Goal: Information Seeking & Learning: Learn about a topic

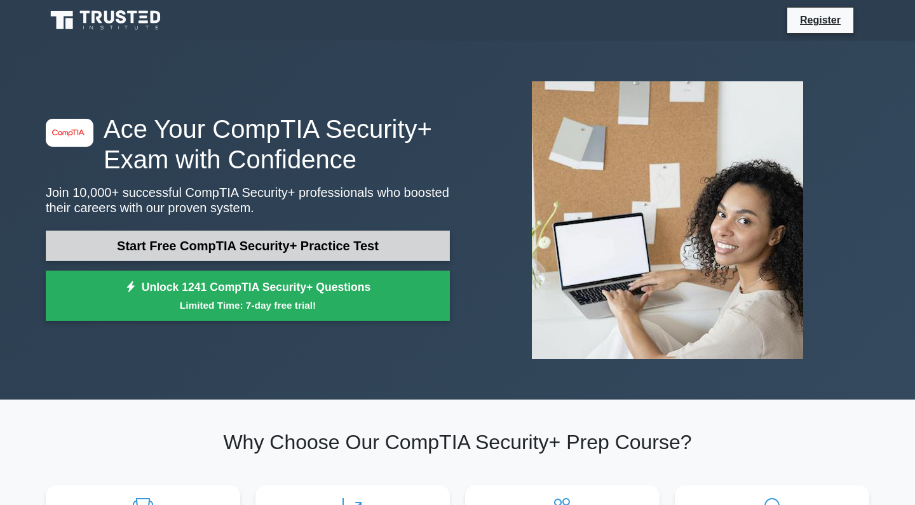
click at [388, 240] on link "Start Free CompTIA Security+ Practice Test" at bounding box center [248, 246] width 404 height 31
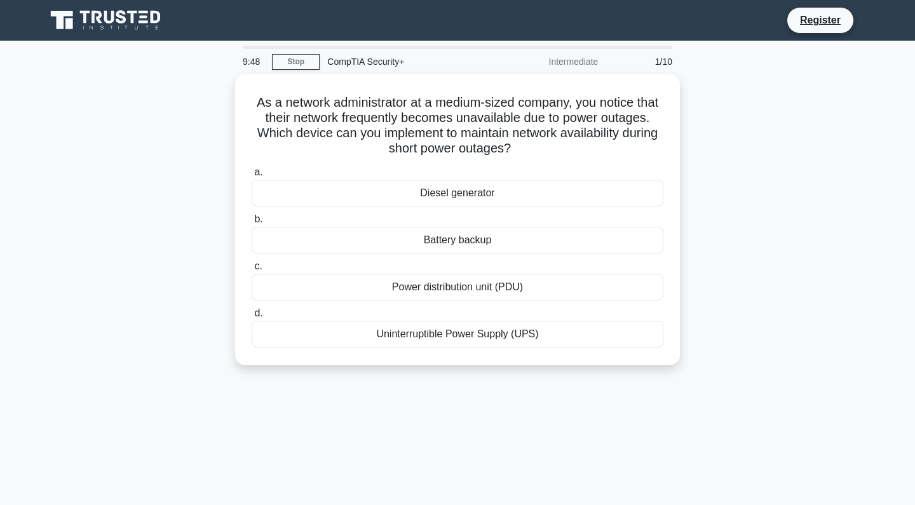
drag, startPoint x: 781, startPoint y: 5, endPoint x: 766, endPoint y: 139, distance: 134.4
click at [766, 139] on div "As a network administrator at a medium-sized company, you notice that their net…" at bounding box center [457, 227] width 839 height 306
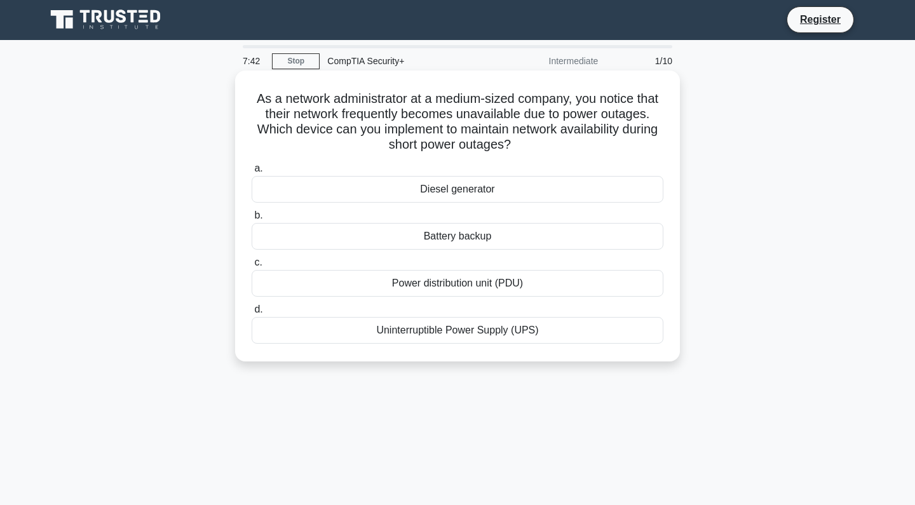
click at [441, 333] on div "Uninterruptible Power Supply (UPS)" at bounding box center [458, 330] width 412 height 27
click at [252, 314] on input "d. Uninterruptible Power Supply (UPS)" at bounding box center [252, 310] width 0 height 8
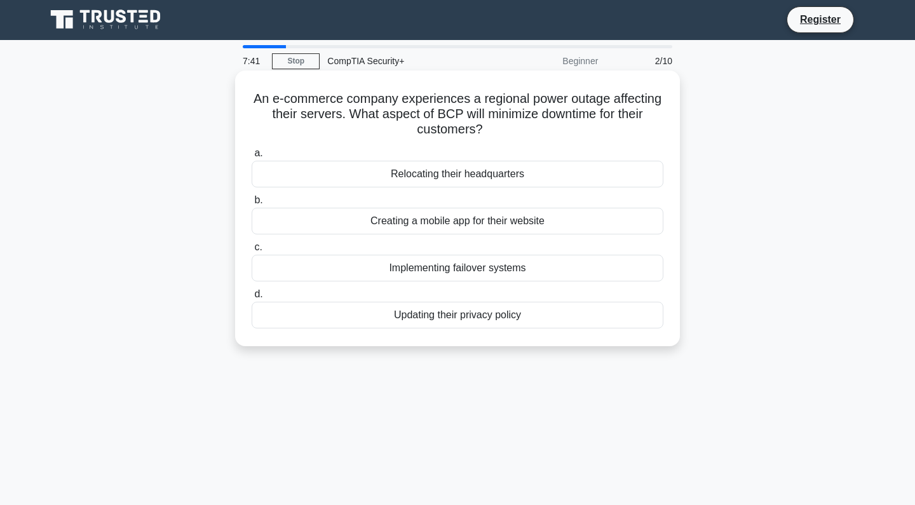
scroll to position [0, 0]
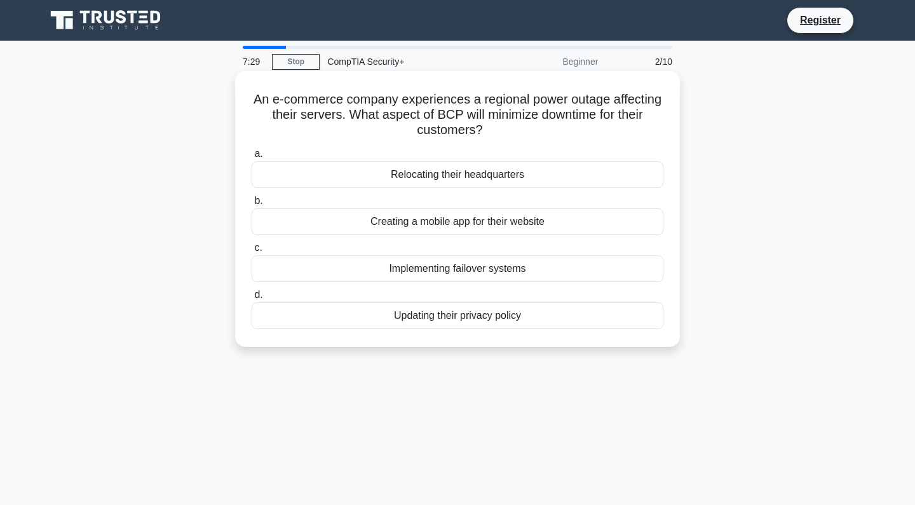
click at [467, 271] on div "Implementing failover systems" at bounding box center [458, 269] width 412 height 27
click at [252, 252] on input "c. Implementing failover systems" at bounding box center [252, 248] width 0 height 8
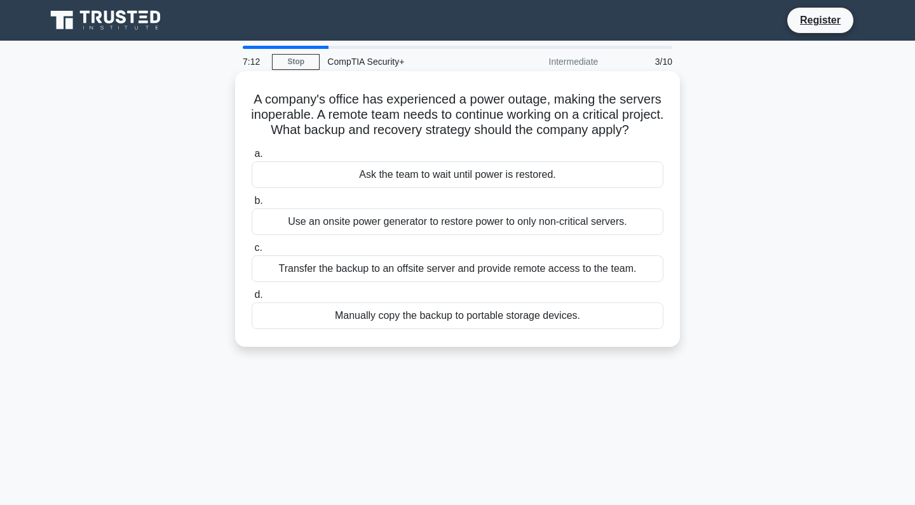
click at [593, 282] on div "Transfer the backup to an offsite server and provide remote access to the team." at bounding box center [458, 269] width 412 height 27
click at [252, 252] on input "c. Transfer the backup to an offsite server and provide remote access to the te…" at bounding box center [252, 248] width 0 height 8
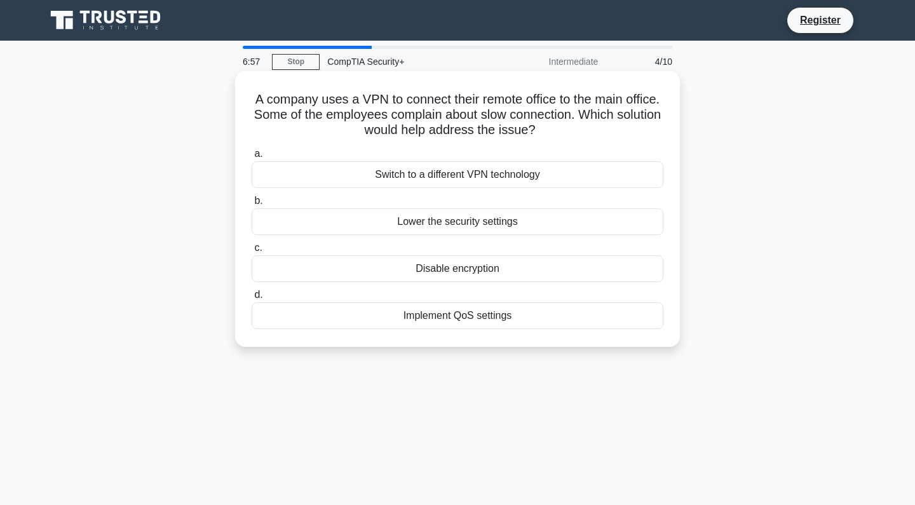
click at [527, 317] on div "Implement QoS settings" at bounding box center [458, 316] width 412 height 27
click at [252, 299] on input "d. Implement QoS settings" at bounding box center [252, 295] width 0 height 8
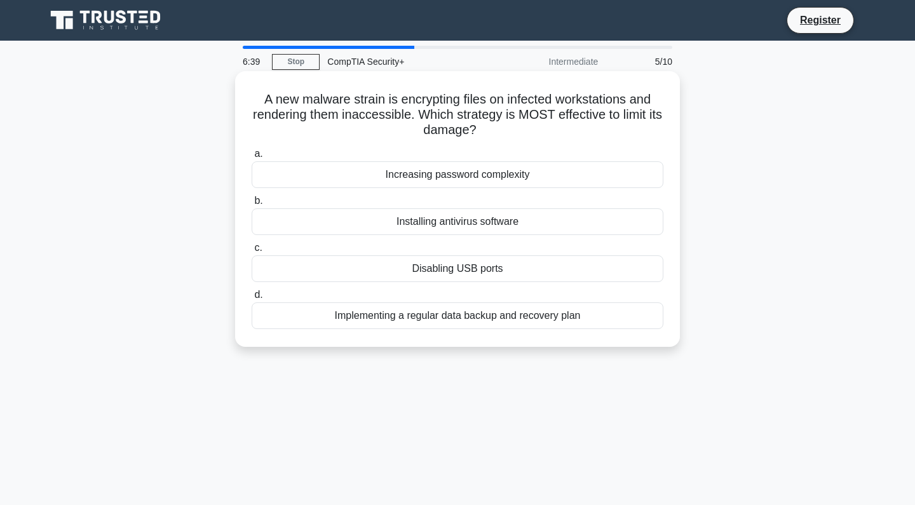
click at [599, 310] on div "Implementing a regular data backup and recovery plan" at bounding box center [458, 316] width 412 height 27
click at [252, 299] on input "d. Implementing a regular data backup and recovery plan" at bounding box center [252, 295] width 0 height 8
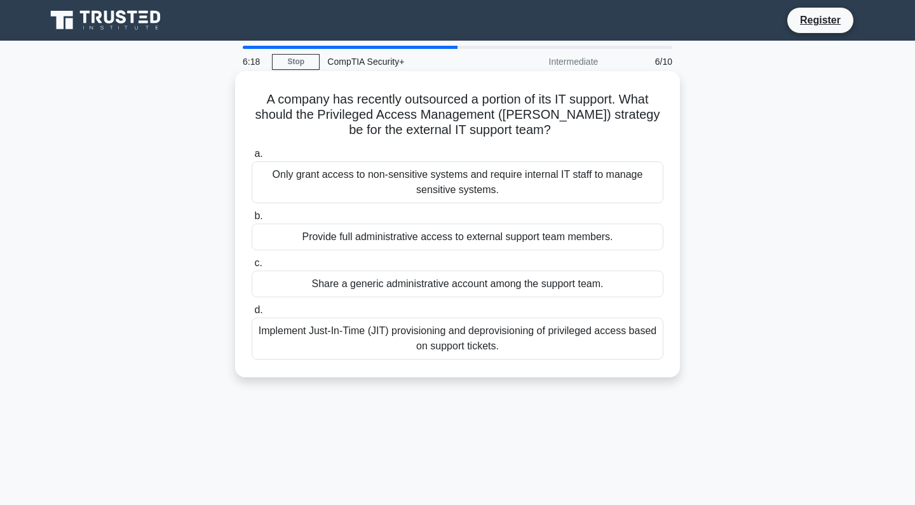
click at [618, 352] on div "Implement Just-In-Time (JIT) provisioning and deprovisioning of privileged acce…" at bounding box center [458, 339] width 412 height 42
click at [252, 315] on input "d. Implement Just-In-Time (JIT) provisioning and deprovisioning of privileged a…" at bounding box center [252, 310] width 0 height 8
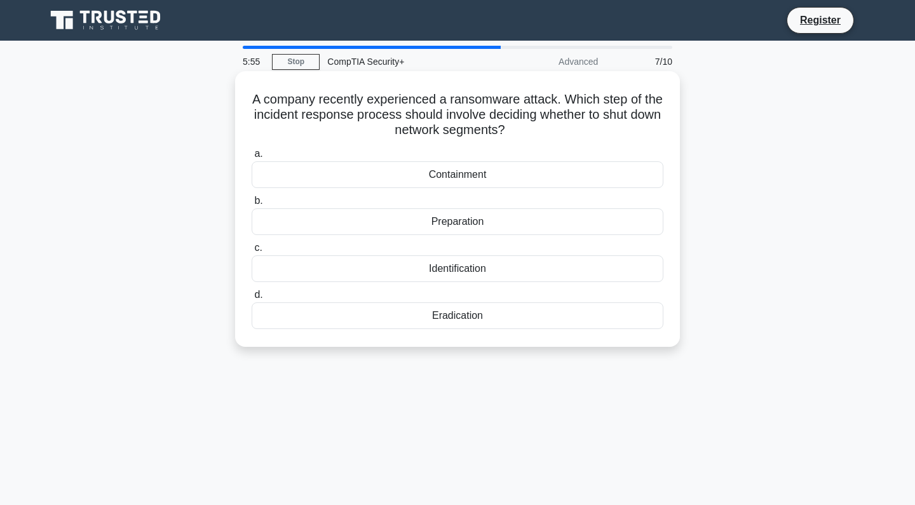
click at [575, 175] on div "Containment" at bounding box center [458, 174] width 412 height 27
click at [252, 158] on input "a. Containment" at bounding box center [252, 154] width 0 height 8
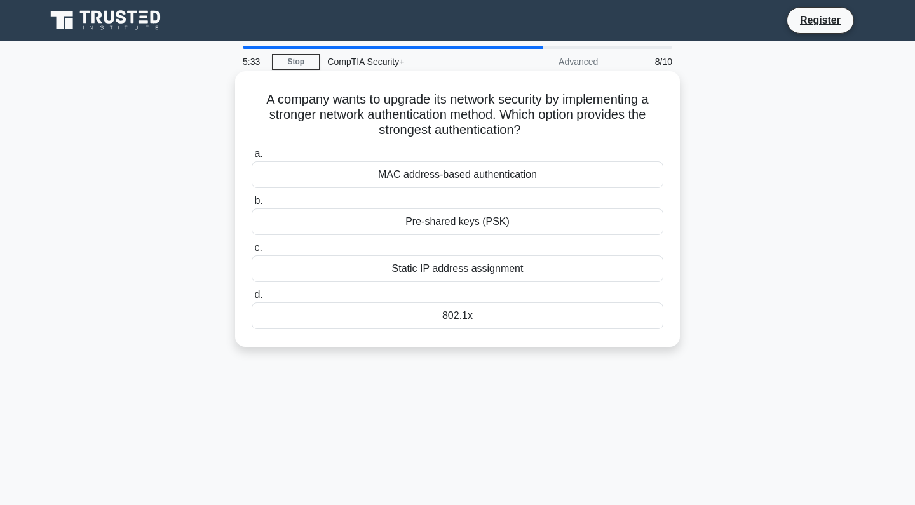
click at [558, 320] on div "802.1x" at bounding box center [458, 316] width 412 height 27
click at [252, 299] on input "d. 802.1x" at bounding box center [252, 295] width 0 height 8
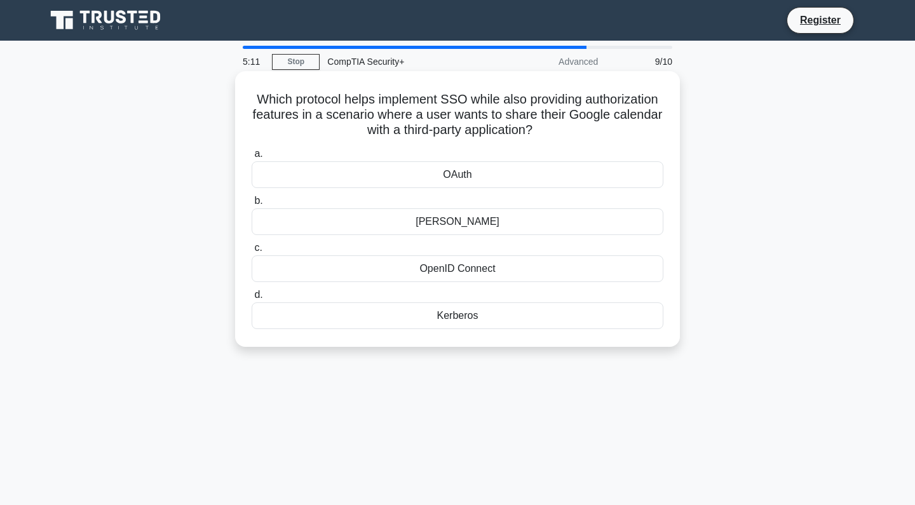
click at [582, 273] on div "OpenID Connect" at bounding box center [458, 269] width 412 height 27
click at [252, 252] on input "c. OpenID Connect" at bounding box center [252, 248] width 0 height 8
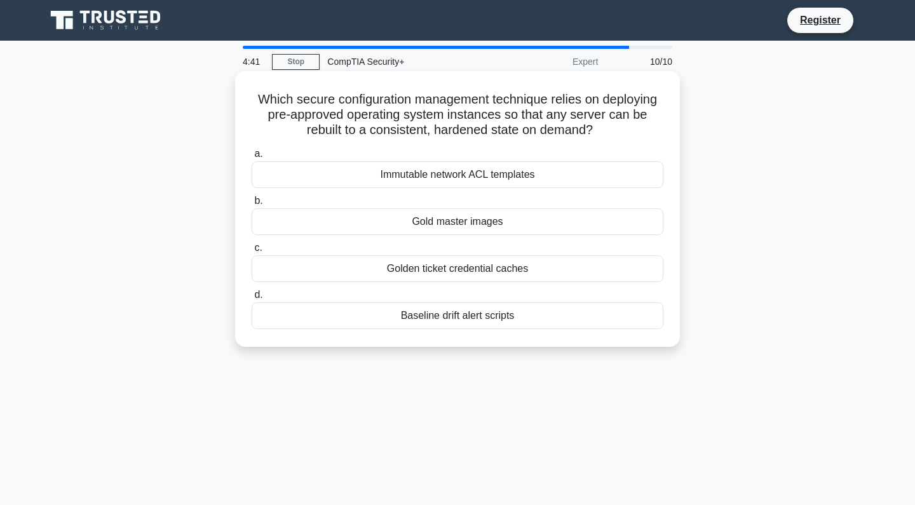
click at [625, 175] on div "Immutable network ACL templates" at bounding box center [458, 174] width 412 height 27
click at [252, 158] on input "a. Immutable network ACL templates" at bounding box center [252, 154] width 0 height 8
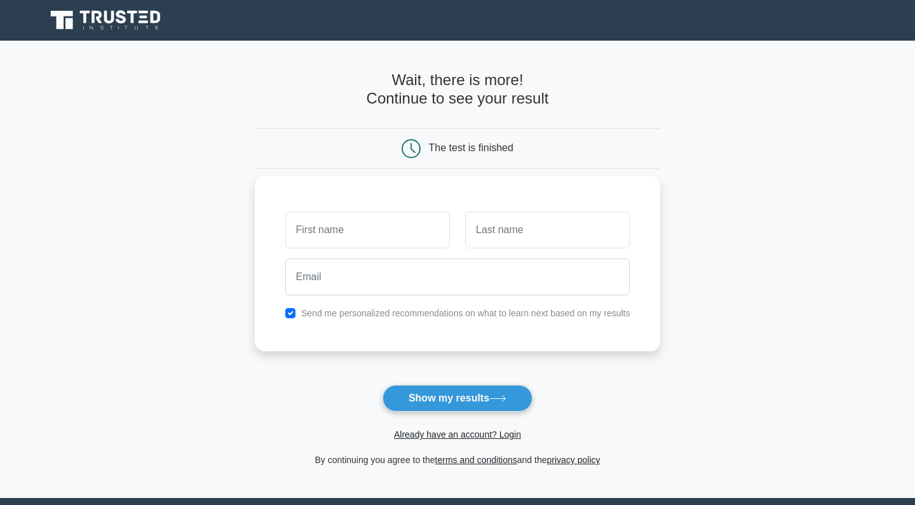
click at [363, 308] on label "Send me personalized recommendations on what to learn next based on my results" at bounding box center [465, 313] width 329 height 10
click at [286, 309] on input "checkbox" at bounding box center [290, 313] width 10 height 10
checkbox input "false"
click at [362, 231] on input "text" at bounding box center [367, 230] width 165 height 37
type input "arthur"
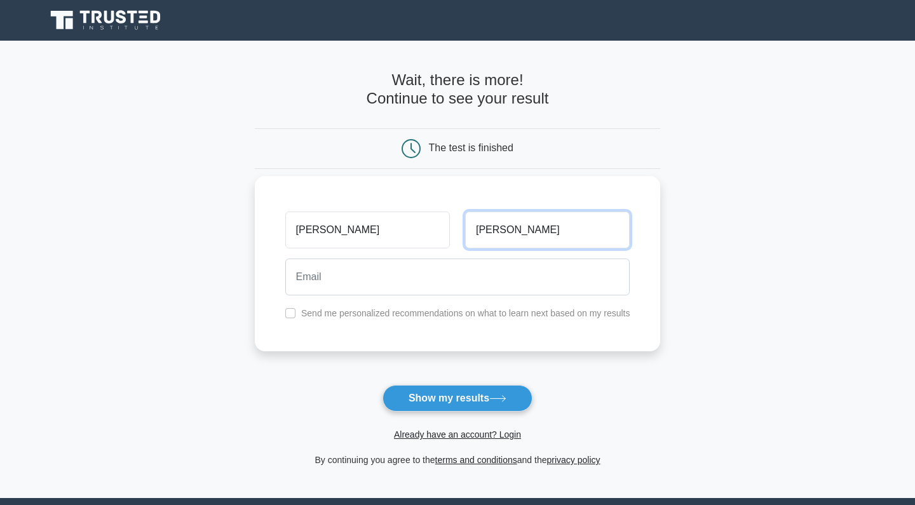
type input "silva"
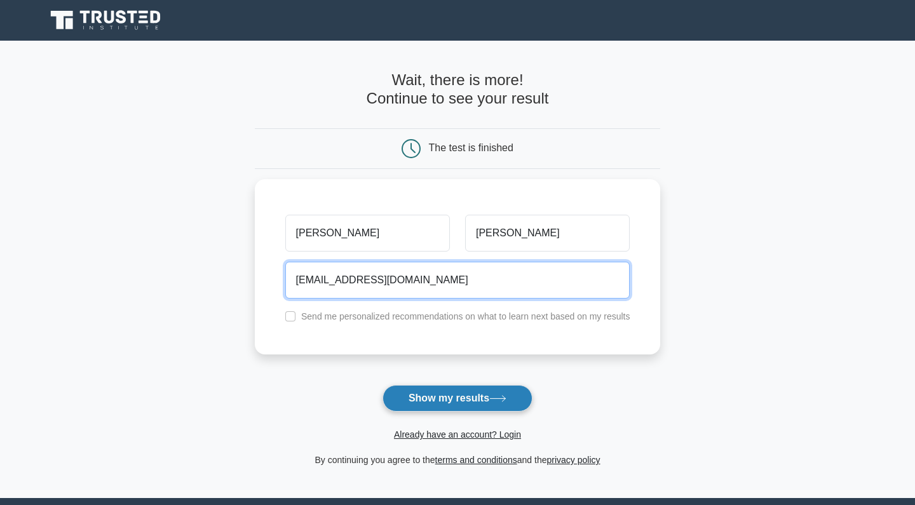
type input "arthurgs0902@gmail.com"
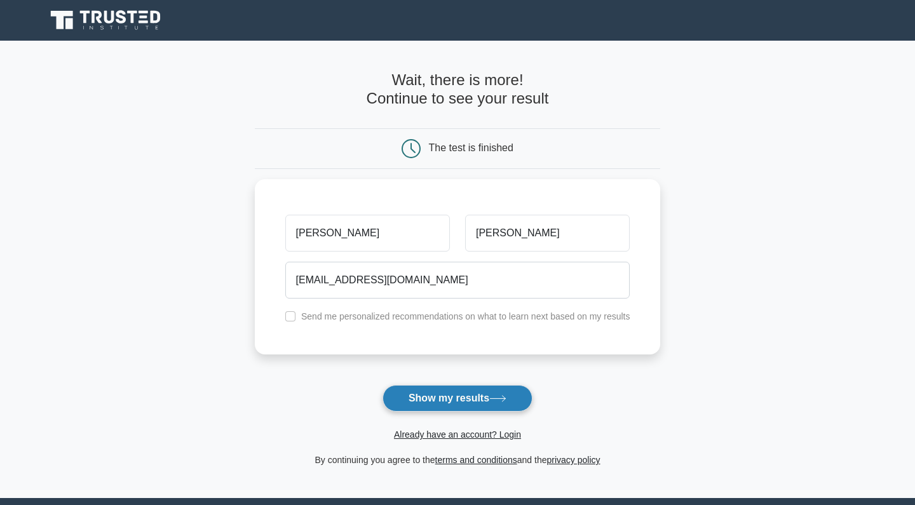
click at [484, 398] on button "Show my results" at bounding box center [458, 398] width 150 height 27
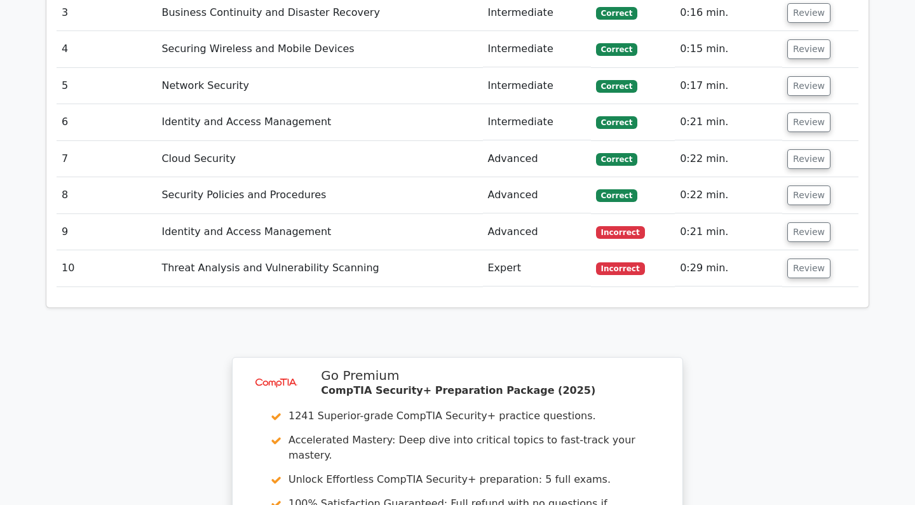
scroll to position [1603, 0]
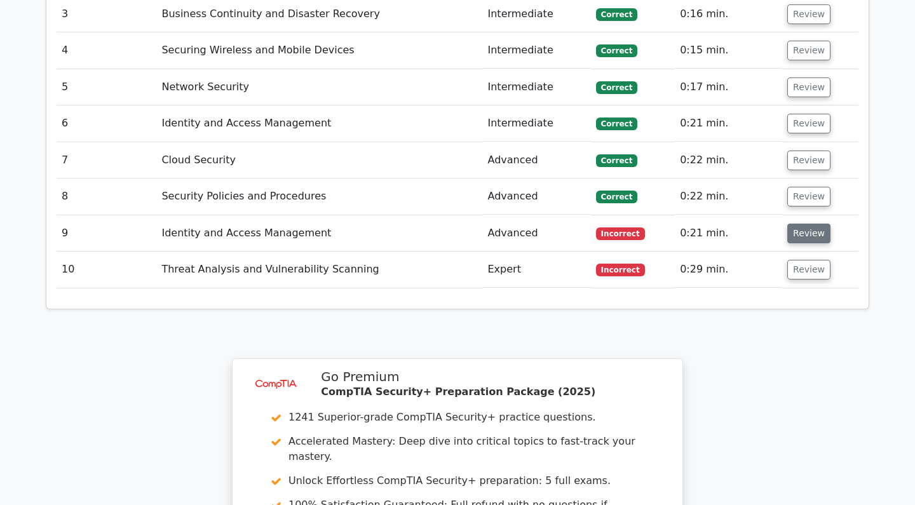
click at [809, 224] on button "Review" at bounding box center [809, 234] width 43 height 20
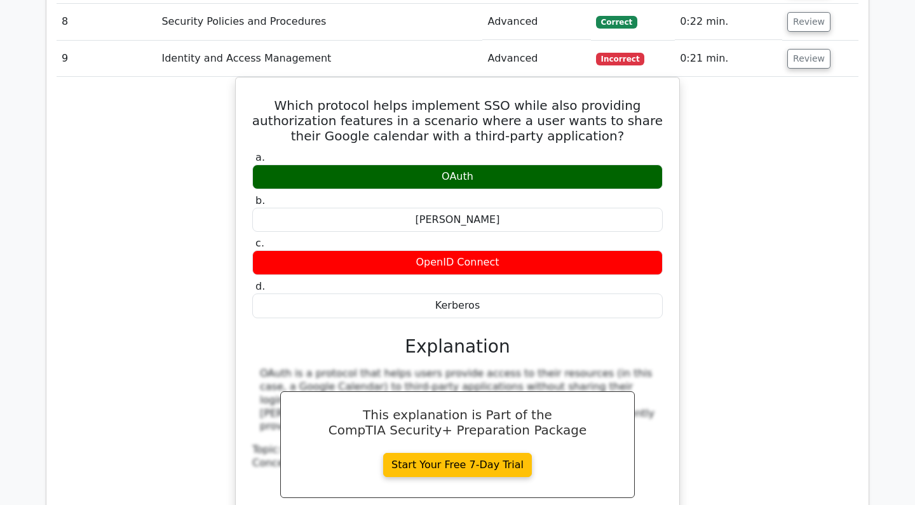
scroll to position [1627, 0]
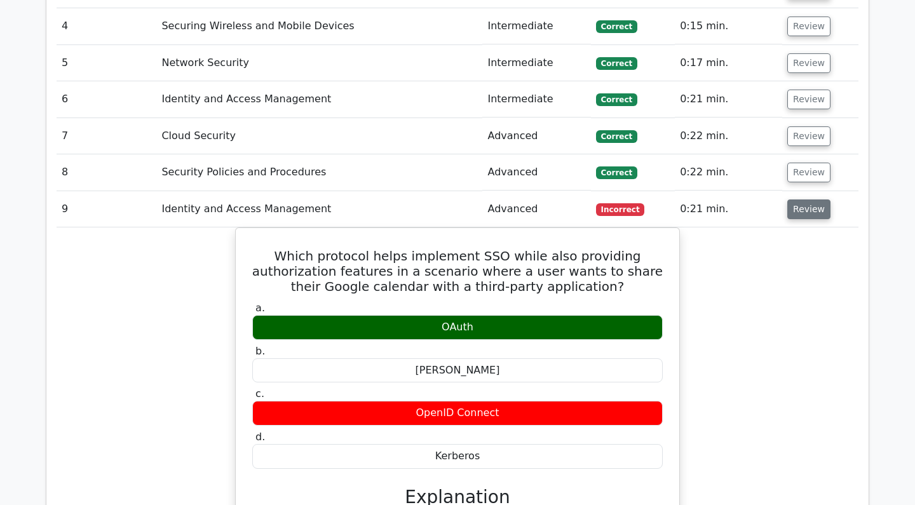
click at [808, 200] on button "Review" at bounding box center [809, 210] width 43 height 20
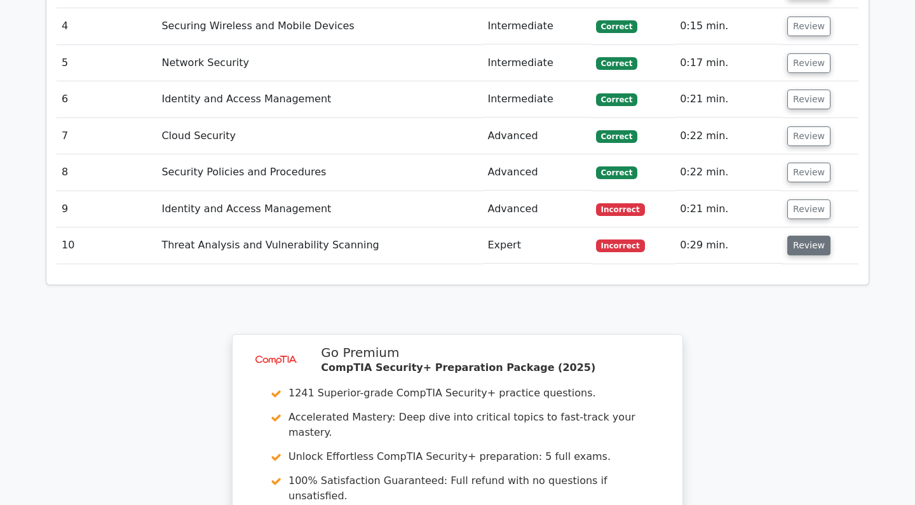
click at [817, 236] on button "Review" at bounding box center [809, 246] width 43 height 20
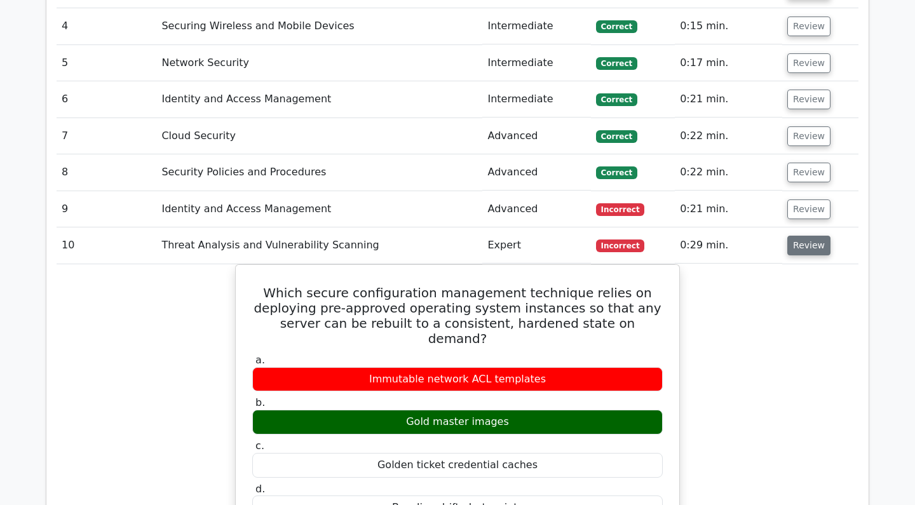
click at [807, 236] on button "Review" at bounding box center [809, 246] width 43 height 20
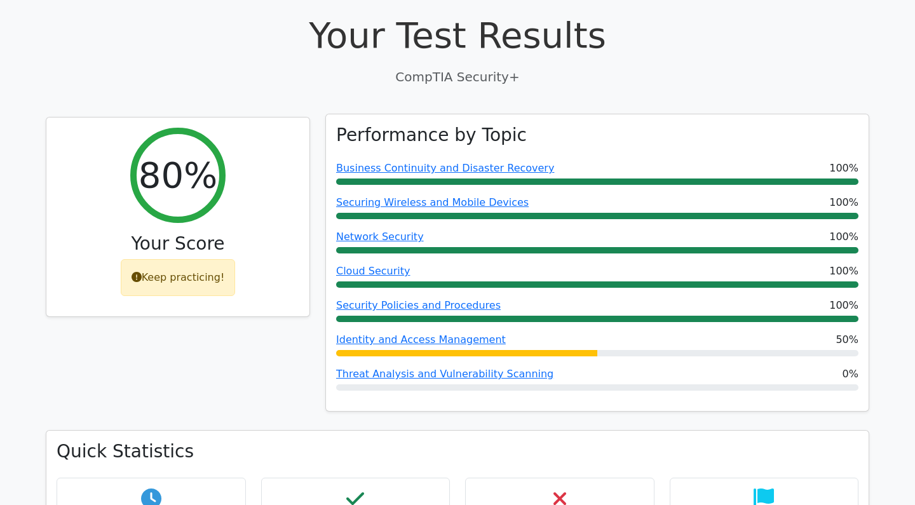
scroll to position [389, 0]
